Goal: Task Accomplishment & Management: Use online tool/utility

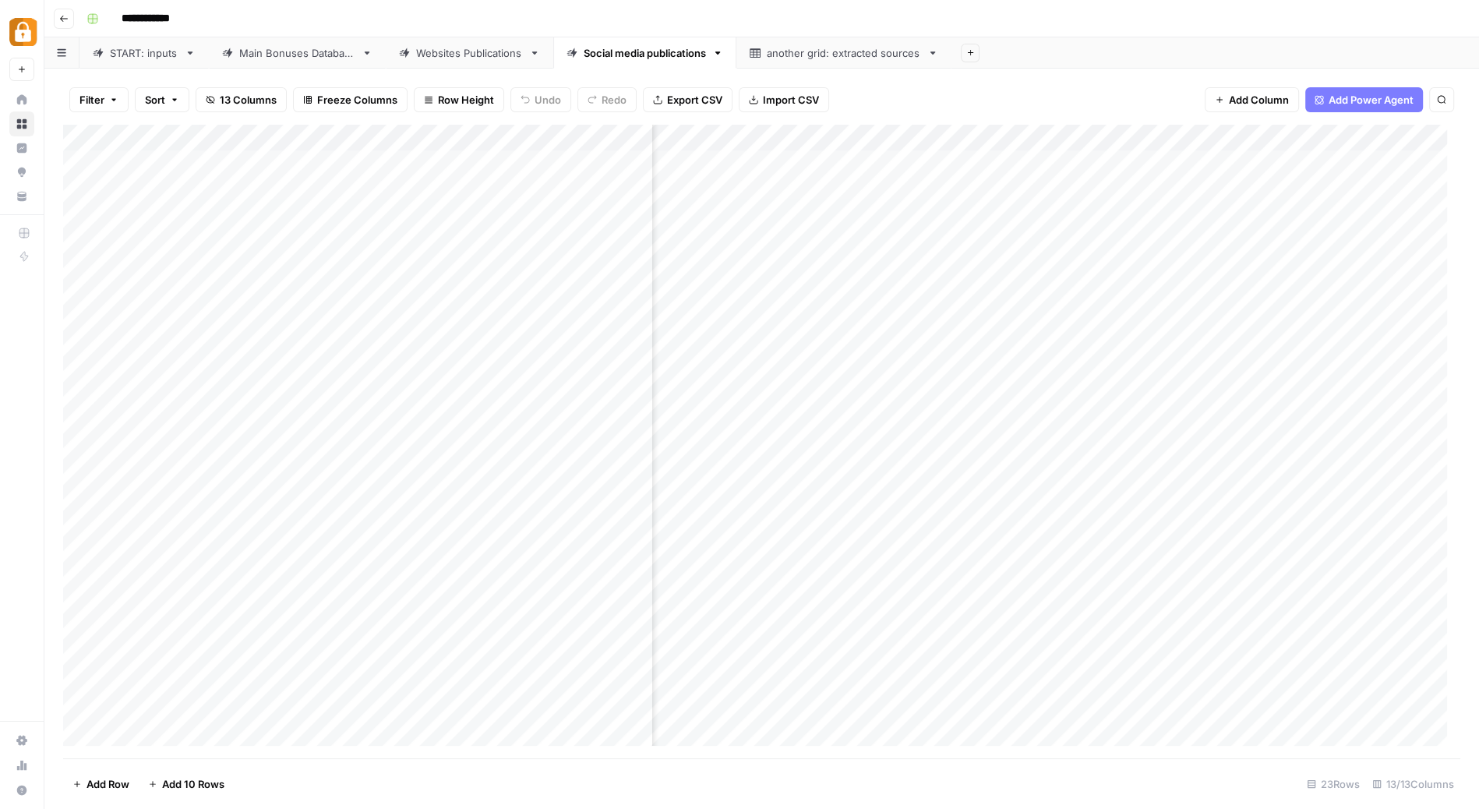
scroll to position [0, 507]
click at [64, 30] on header "**********" at bounding box center [761, 18] width 1435 height 37
click at [62, 23] on button "Go back" at bounding box center [64, 19] width 20 height 20
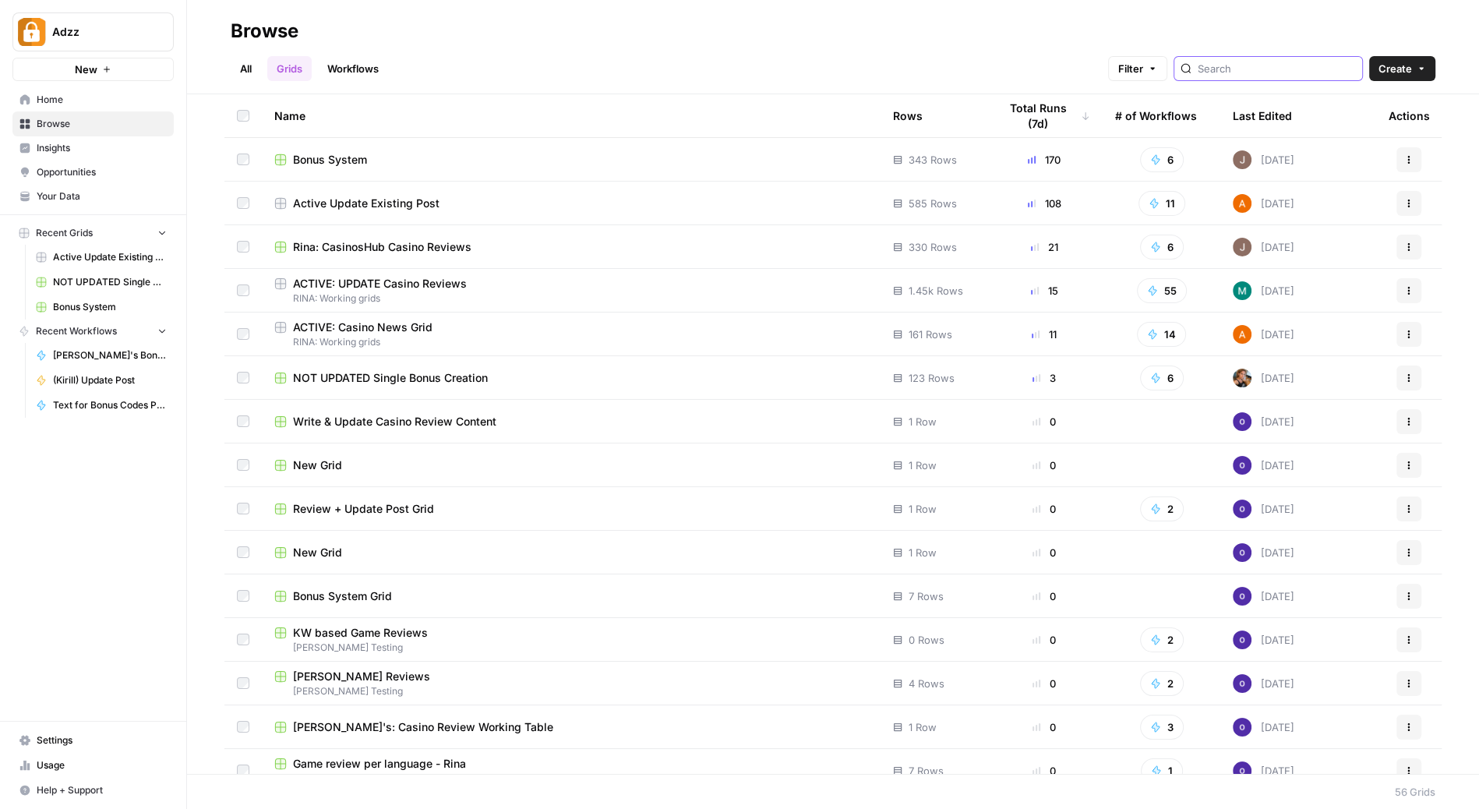
click at [1273, 64] on input "search" at bounding box center [1277, 69] width 158 height 16
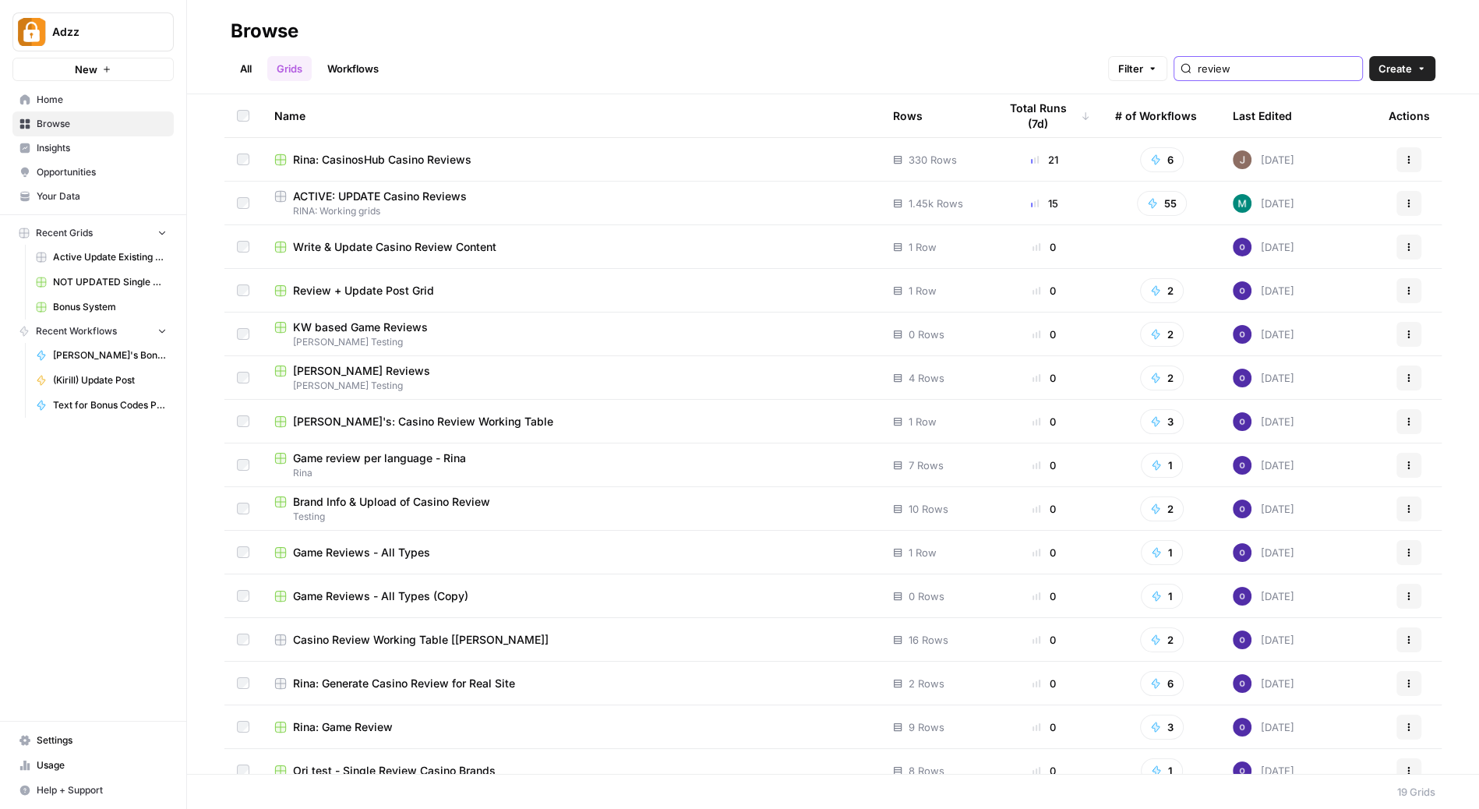
type input "review"
click at [583, 153] on div "Rina: CasinosHub Casino Reviews" at bounding box center [571, 160] width 594 height 16
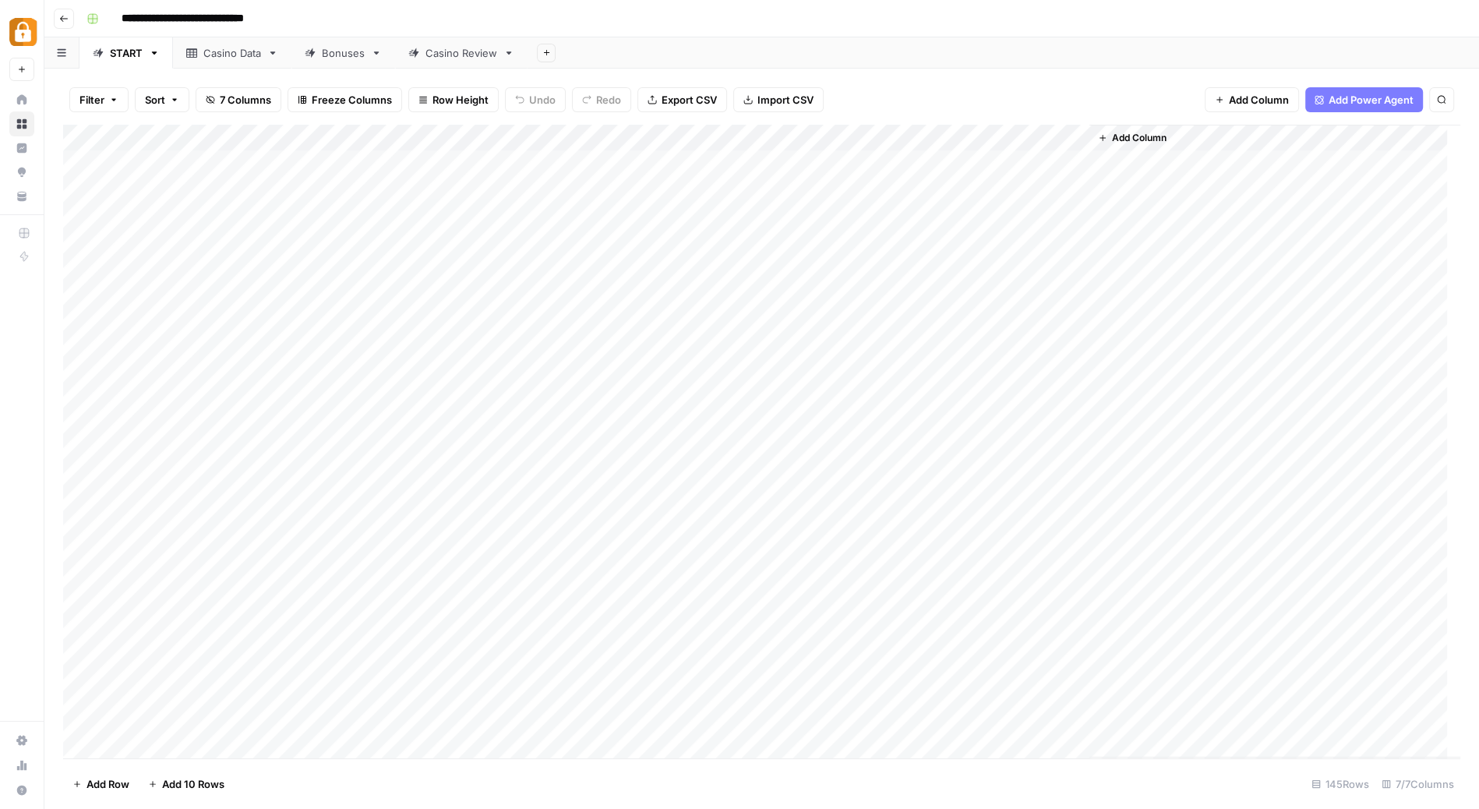
click at [455, 57] on div "Casino Review" at bounding box center [462, 53] width 72 height 16
click at [1187, 140] on div "Add Column" at bounding box center [761, 442] width 1397 height 634
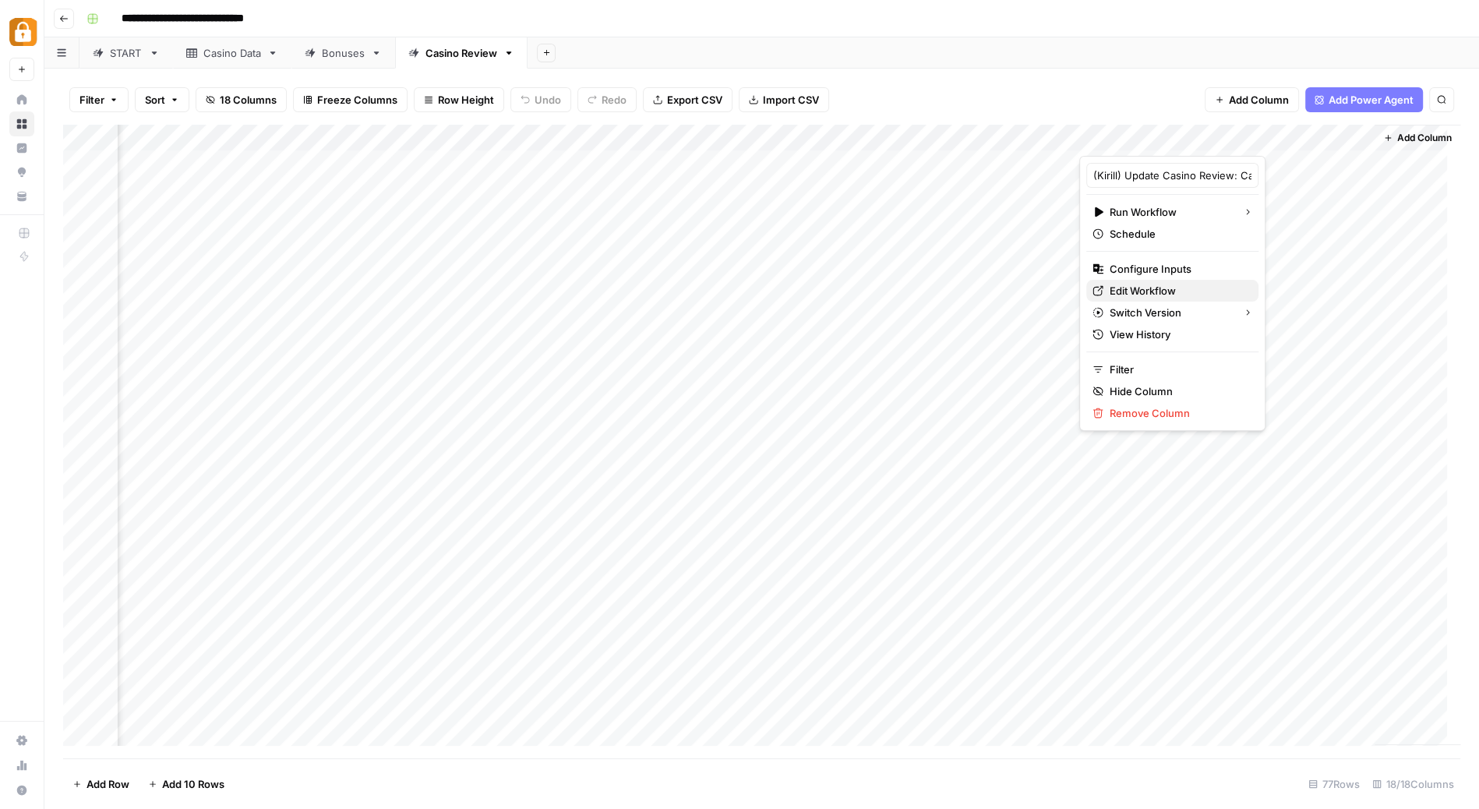
click at [1144, 284] on span "Edit Workflow" at bounding box center [1178, 291] width 136 height 16
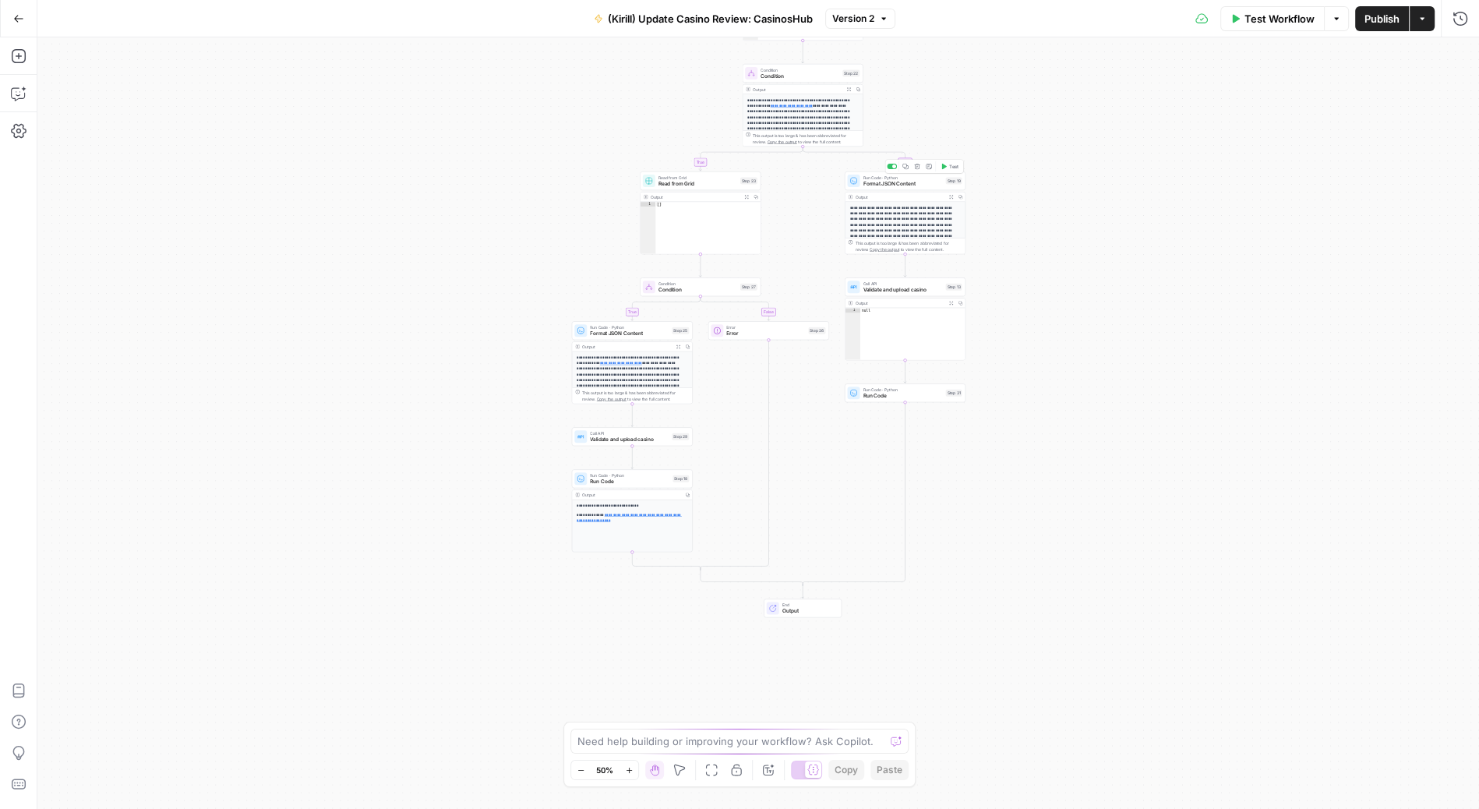
click at [897, 183] on span "Format JSON Content" at bounding box center [902, 184] width 79 height 8
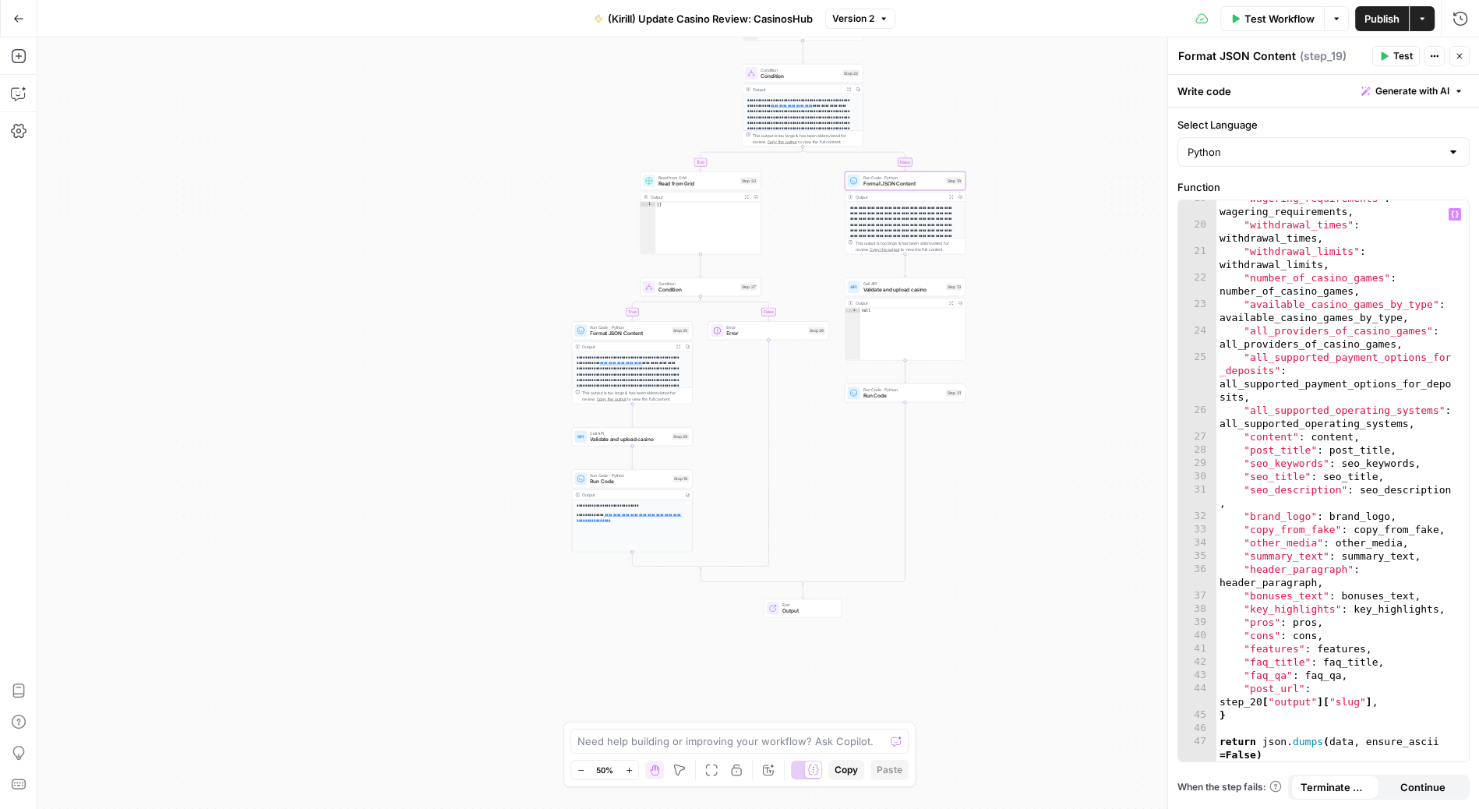
scroll to position [343, 0]
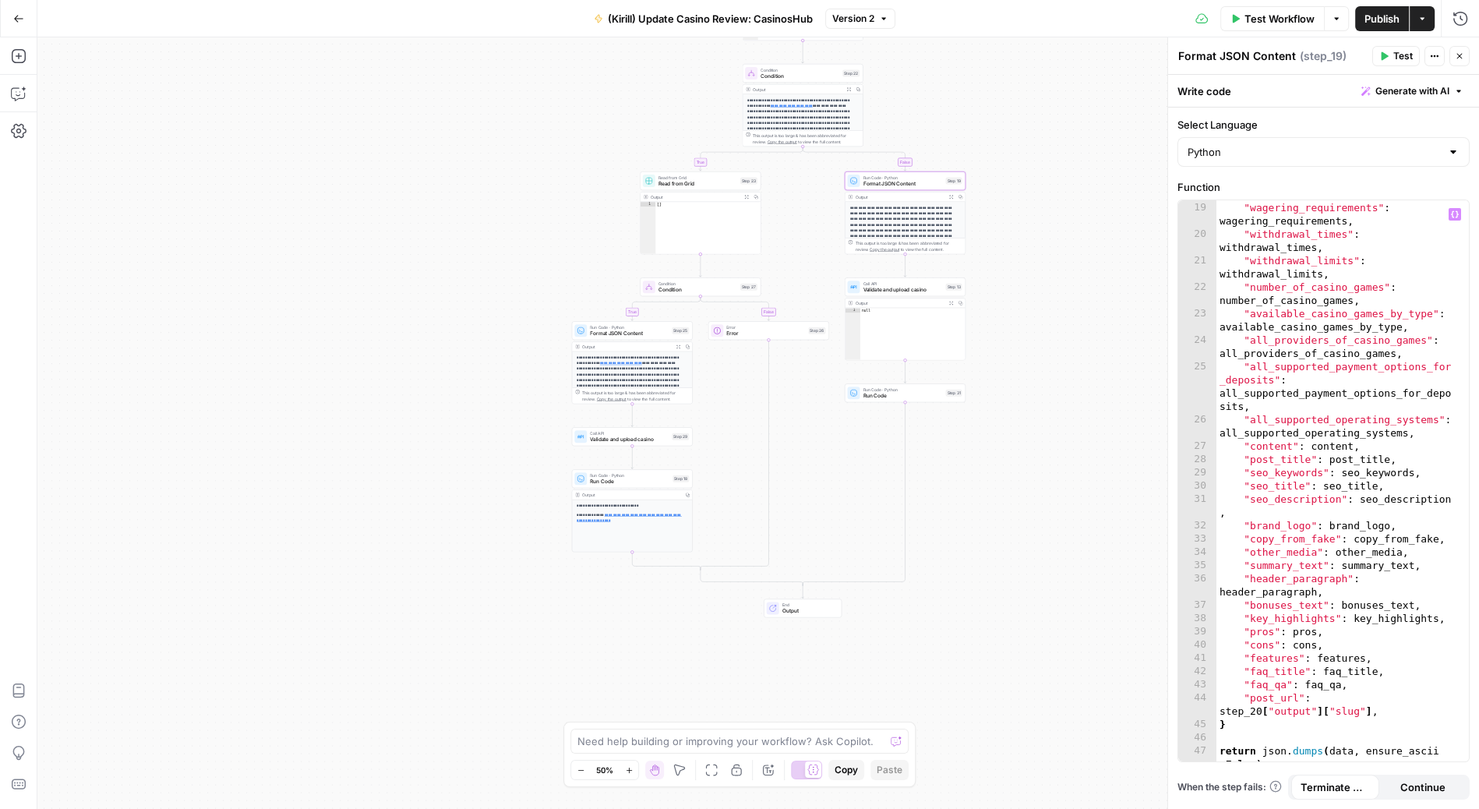
type textarea "**********"
drag, startPoint x: 1245, startPoint y: 405, endPoint x: 1221, endPoint y: 394, distance: 27.5
click at [1221, 394] on div ""min_deposit_amount" : min_deposit_amount , "wagering_requirements" : wagering_…" at bounding box center [1337, 483] width 240 height 616
click at [20, 14] on icon "button" at bounding box center [18, 18] width 11 height 11
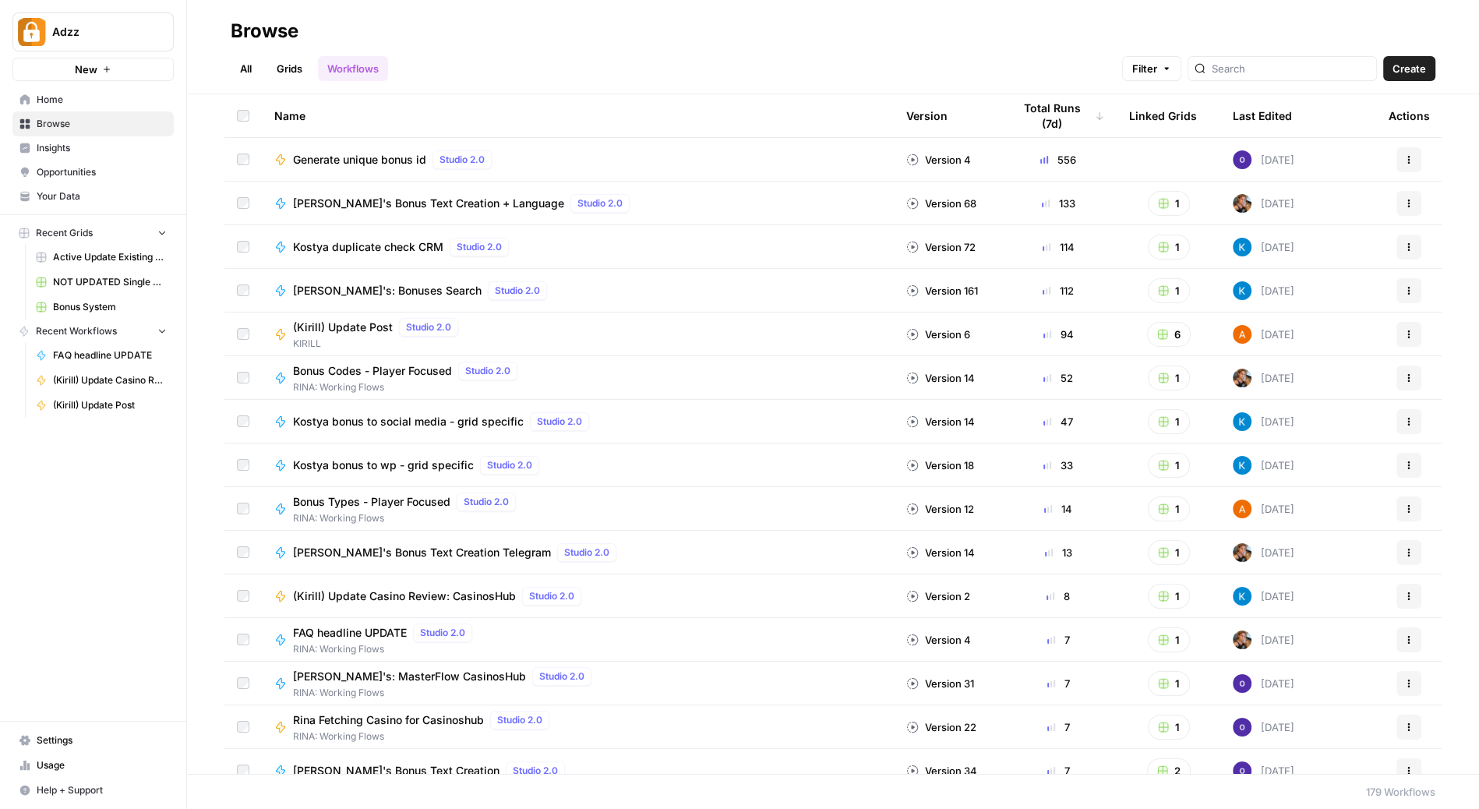
click at [294, 73] on link "Grids" at bounding box center [289, 68] width 44 height 25
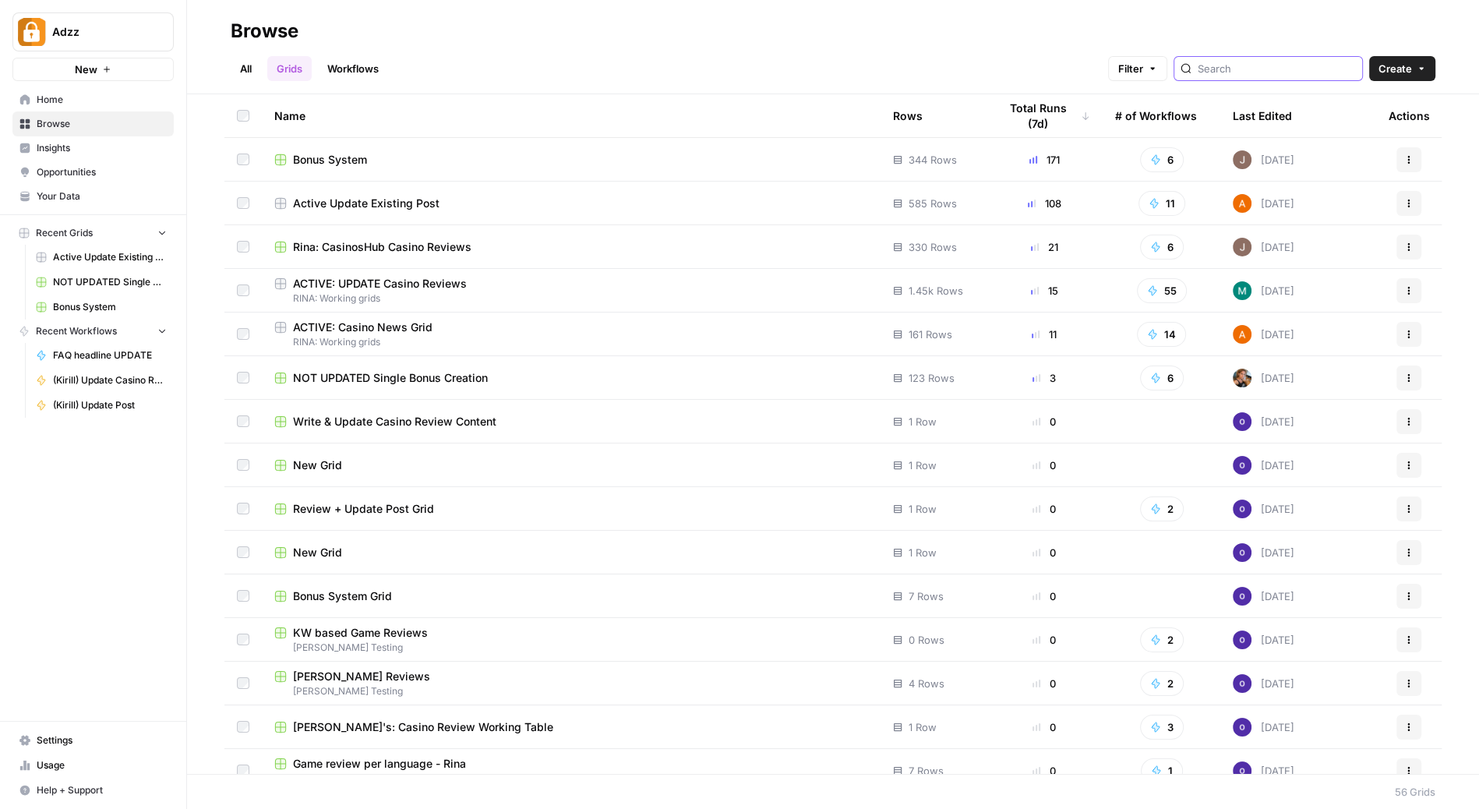
click at [1284, 65] on input "search" at bounding box center [1277, 69] width 158 height 16
type input "review"
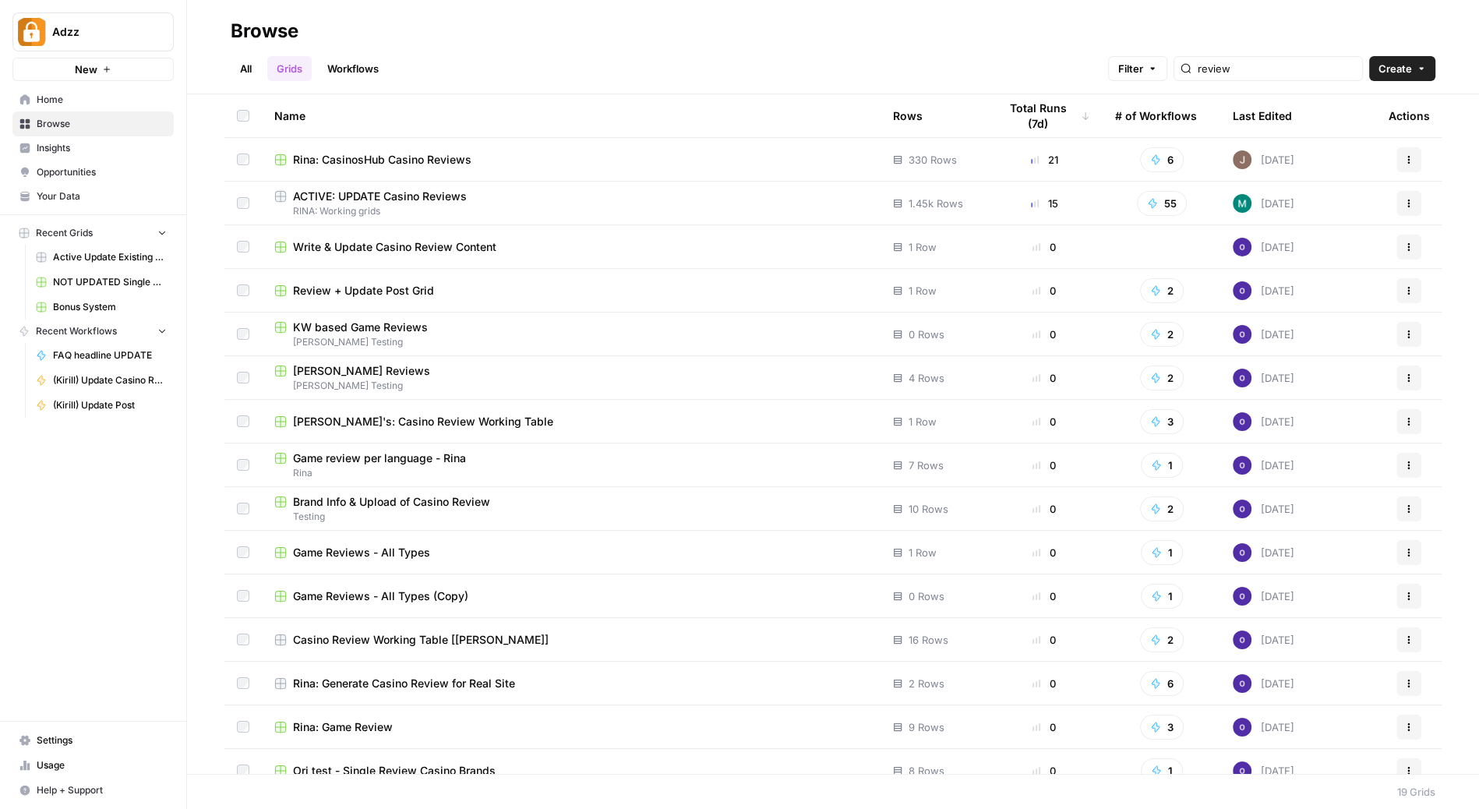
click at [588, 161] on div "Rina: CasinosHub Casino Reviews" at bounding box center [571, 160] width 594 height 16
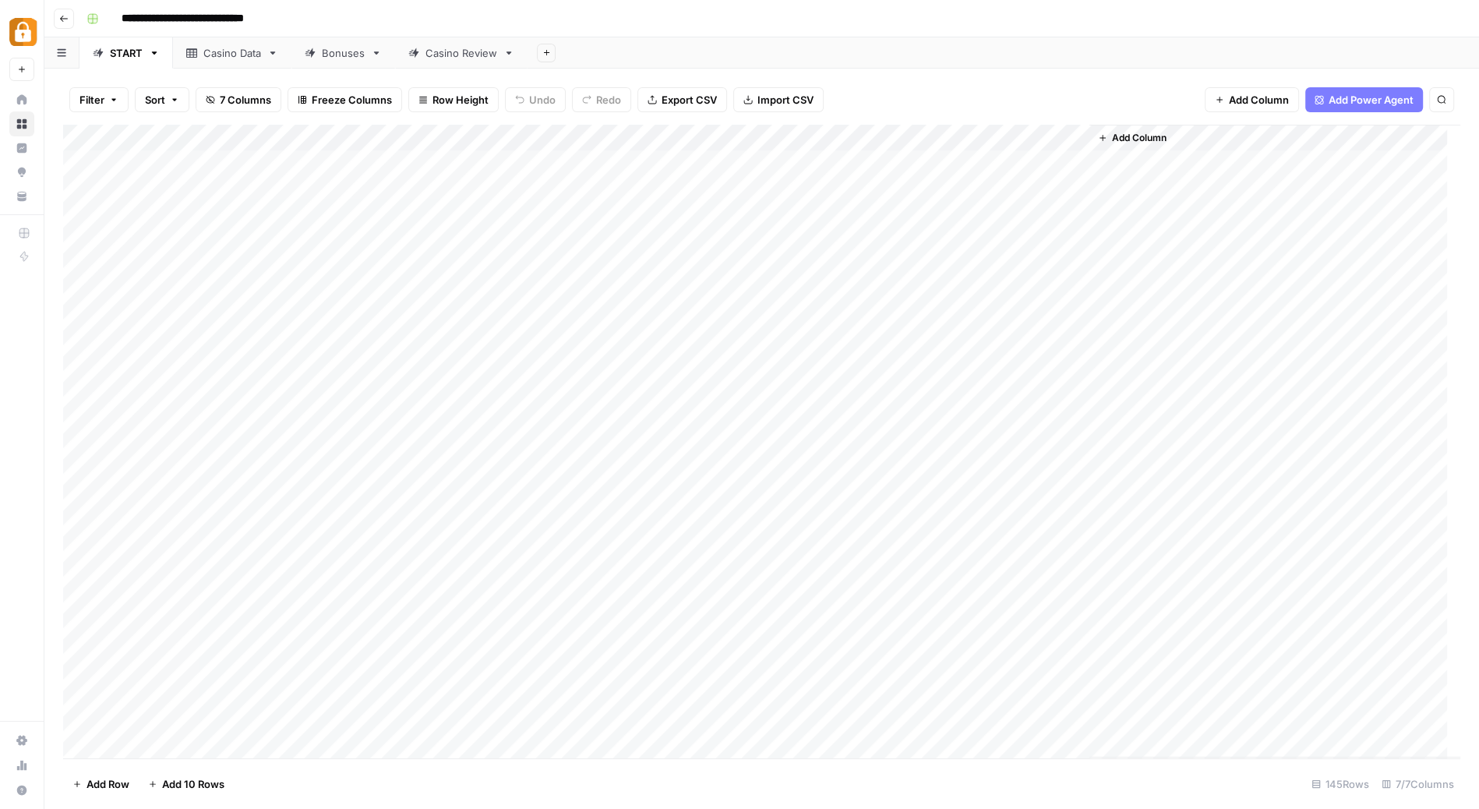
click at [230, 52] on div "Casino Data" at bounding box center [232, 53] width 58 height 16
drag, startPoint x: 1043, startPoint y: 132, endPoint x: 1197, endPoint y: 137, distance: 154.4
click at [1197, 137] on div "Add Column" at bounding box center [761, 442] width 1397 height 634
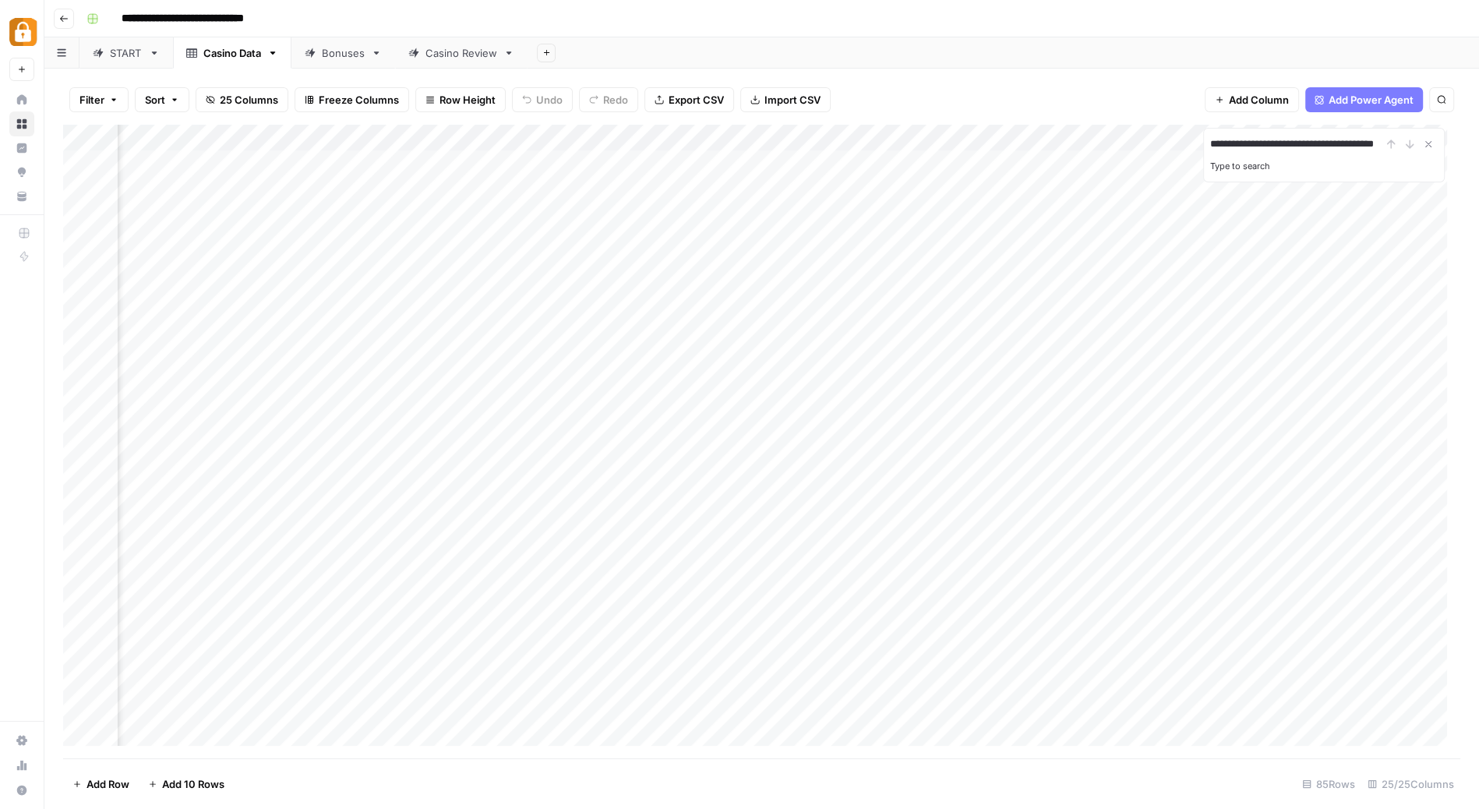
type input "**********"
click at [1323, 132] on div "**********" at bounding box center [1324, 155] width 242 height 55
click at [1352, 152] on input "**********" at bounding box center [1295, 144] width 171 height 19
click at [1431, 150] on button "Close Search" at bounding box center [1428, 144] width 19 height 19
click at [1063, 196] on div "Add Column" at bounding box center [761, 442] width 1397 height 634
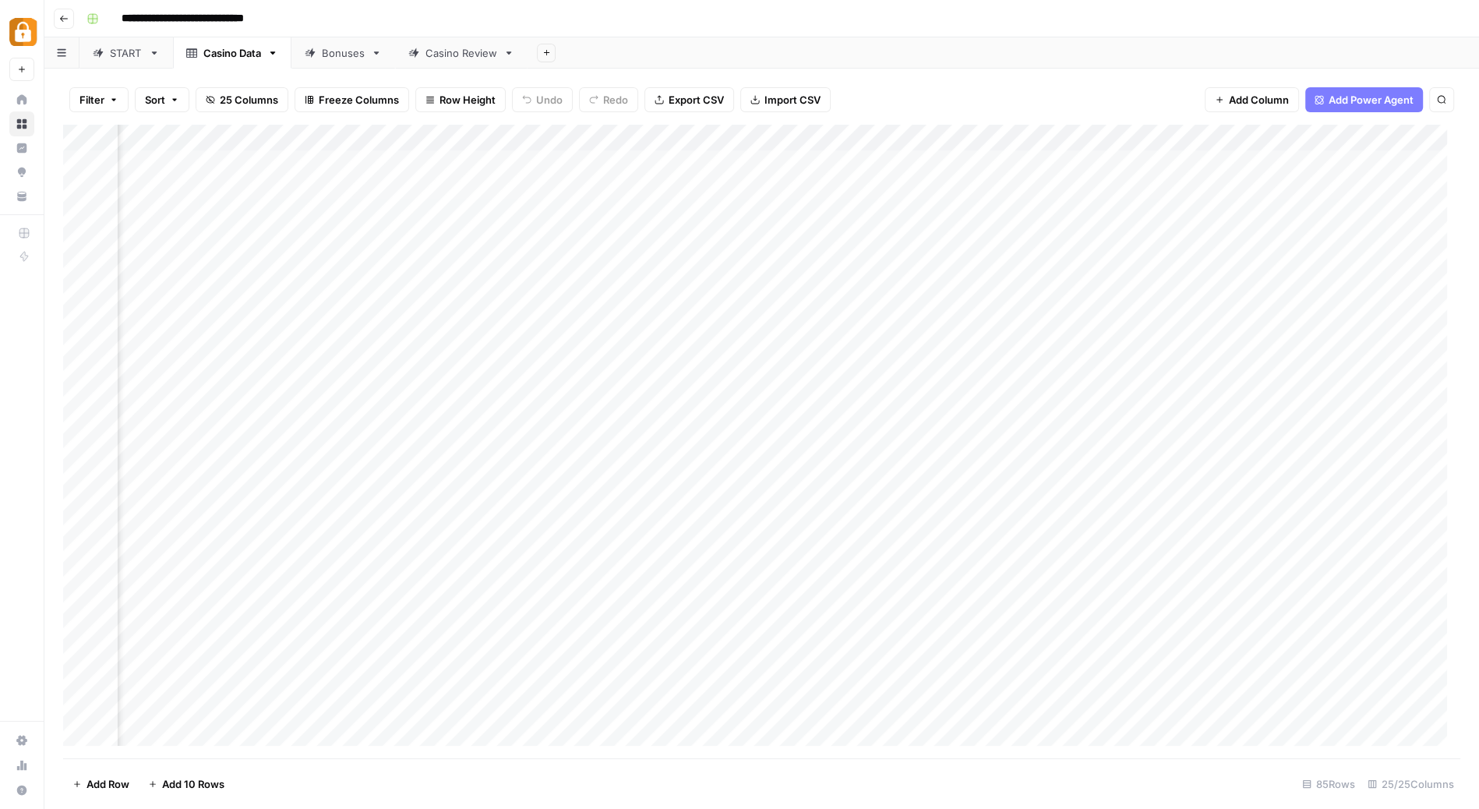
click at [1063, 196] on div "Add Column" at bounding box center [761, 442] width 1397 height 634
